Goal: Task Accomplishment & Management: Use online tool/utility

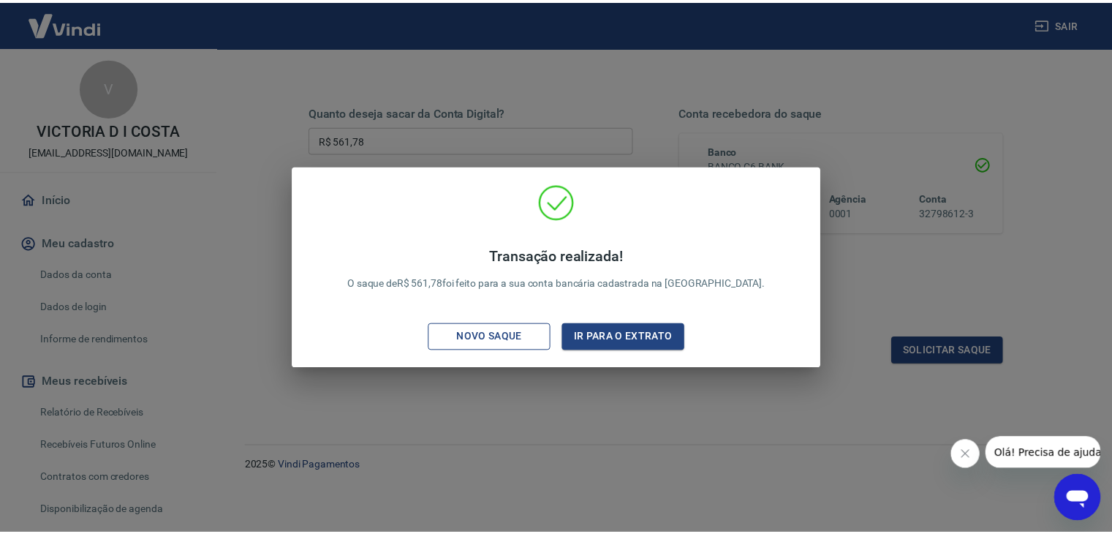
scroll to position [189, 0]
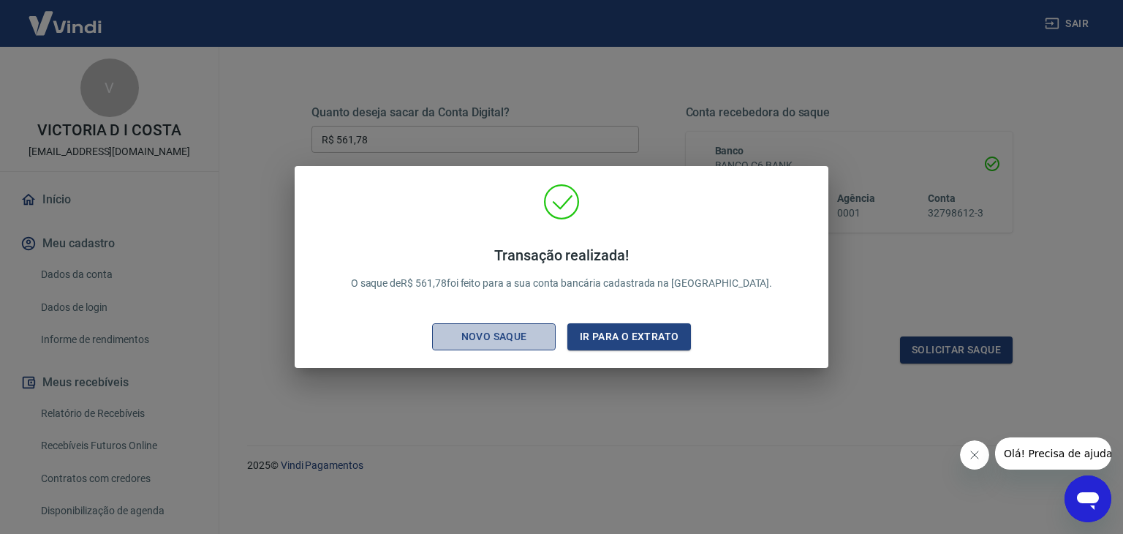
click at [525, 334] on div "Novo saque" at bounding box center [494, 336] width 101 height 18
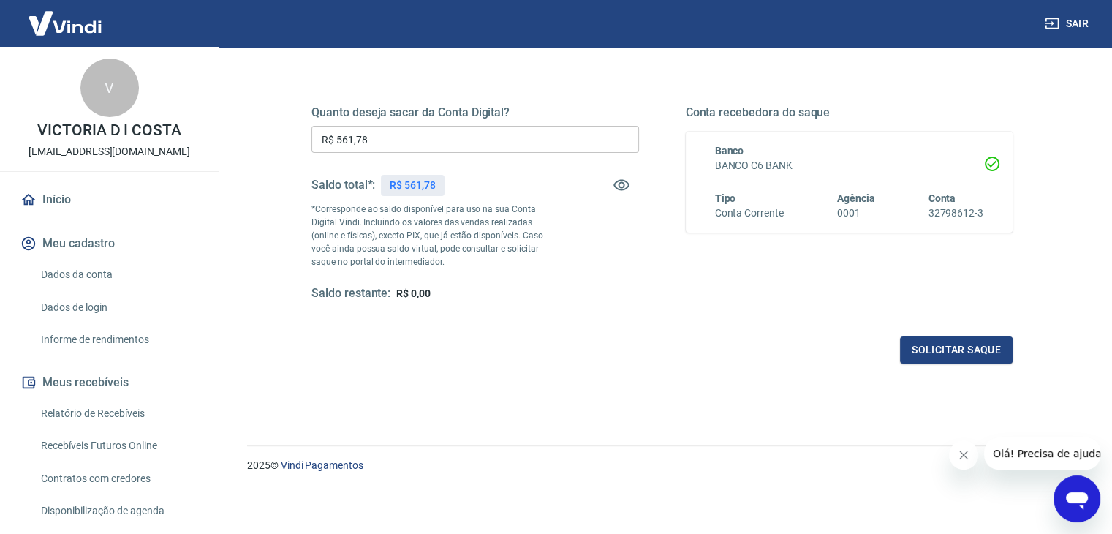
click at [406, 140] on input "R$ 561,78" at bounding box center [474, 139] width 327 height 27
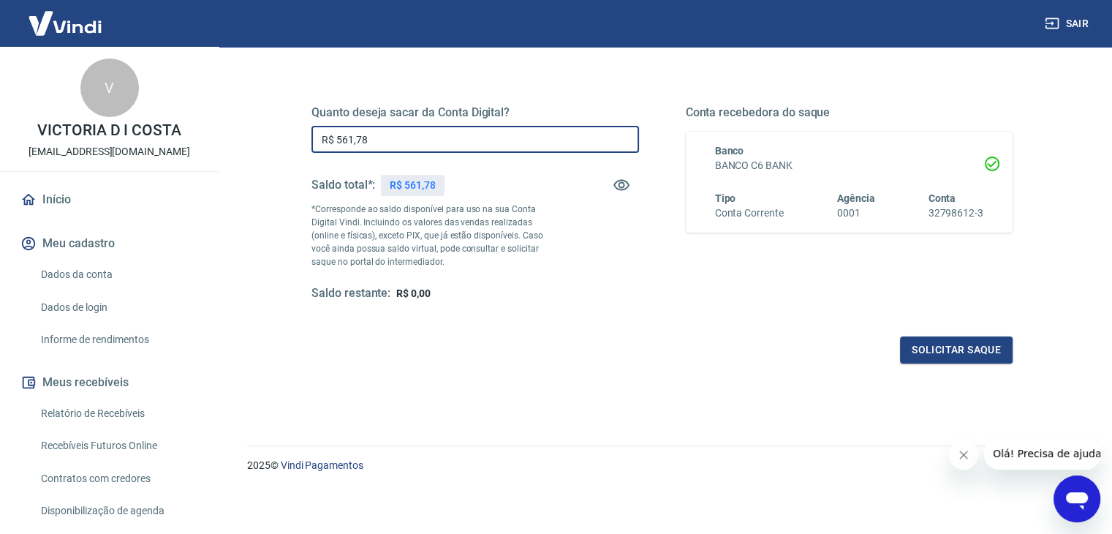
click at [406, 140] on input "R$ 561,78" at bounding box center [474, 139] width 327 height 27
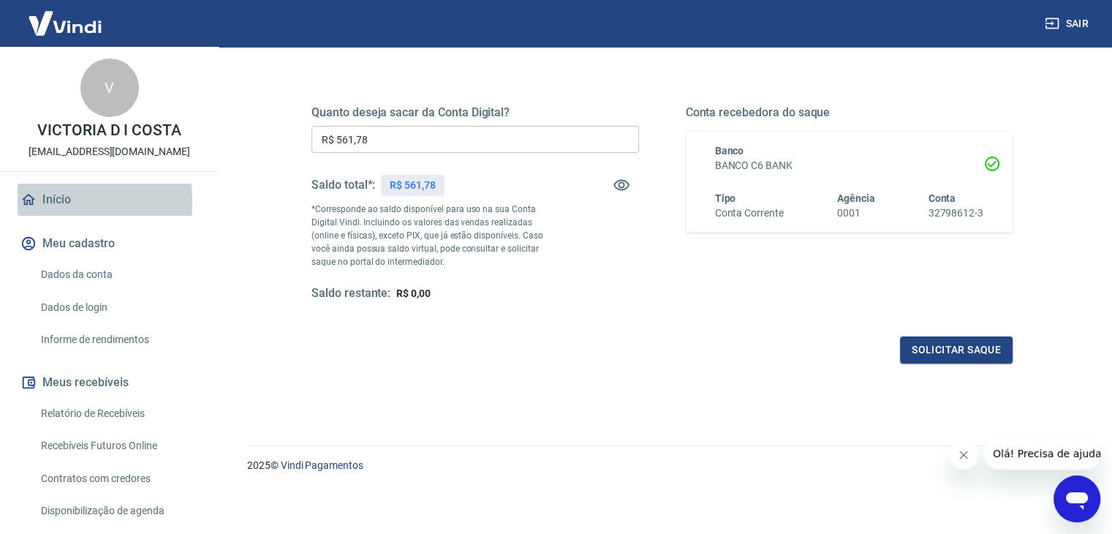
click at [29, 202] on icon at bounding box center [28, 200] width 13 height 12
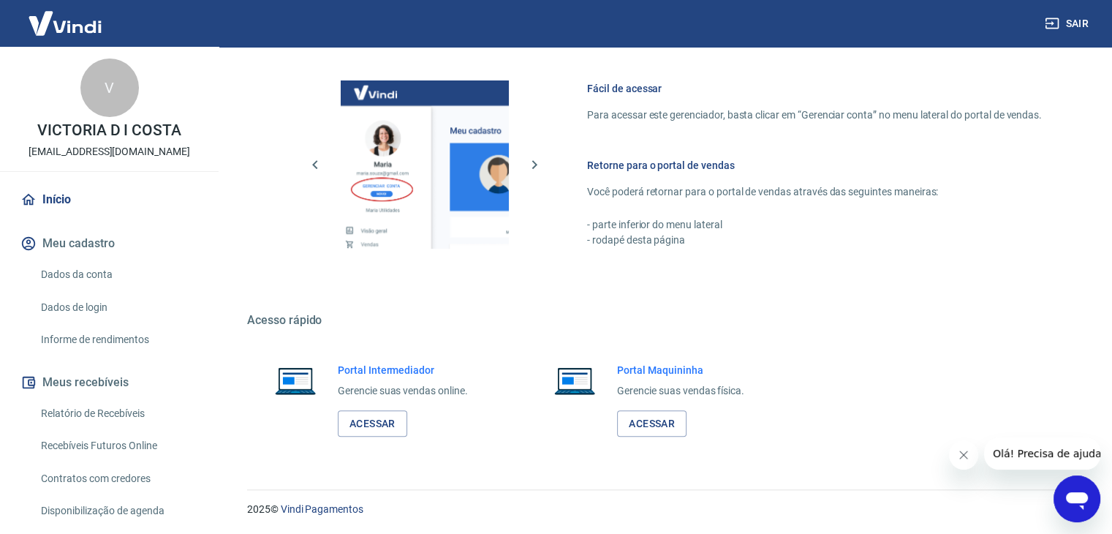
scroll to position [620, 0]
